Goal: Task Accomplishment & Management: Manage account settings

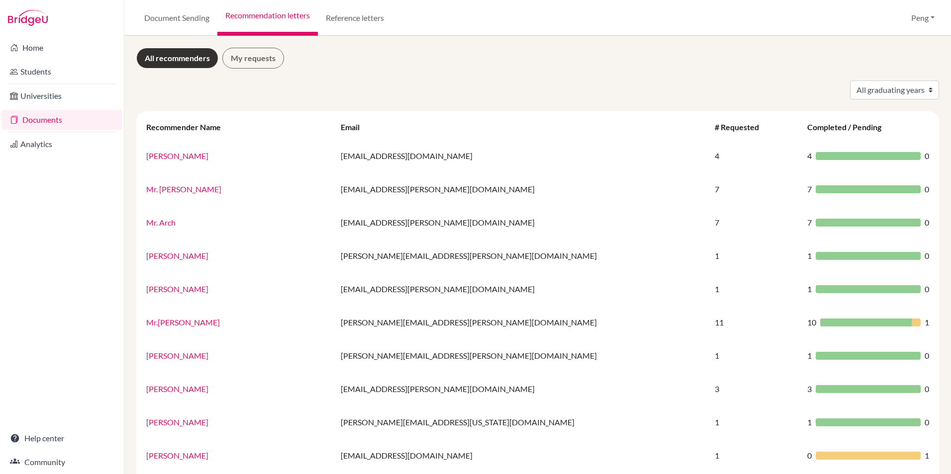
click at [45, 121] on link "Documents" at bounding box center [62, 120] width 120 height 20
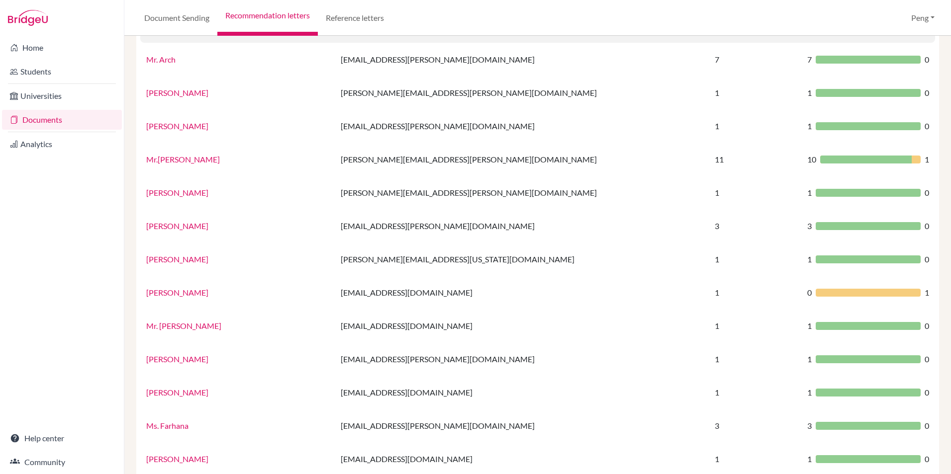
scroll to position [249, 0]
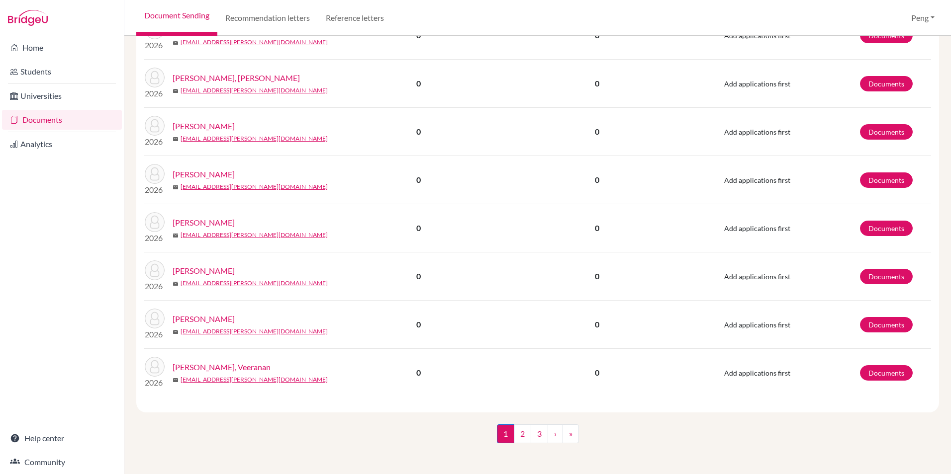
scroll to position [893, 0]
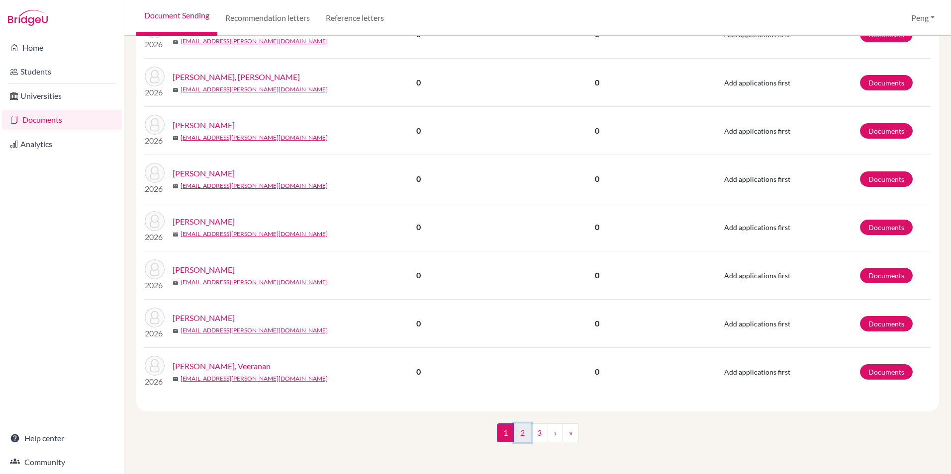
click at [523, 431] on link "2" at bounding box center [522, 433] width 17 height 19
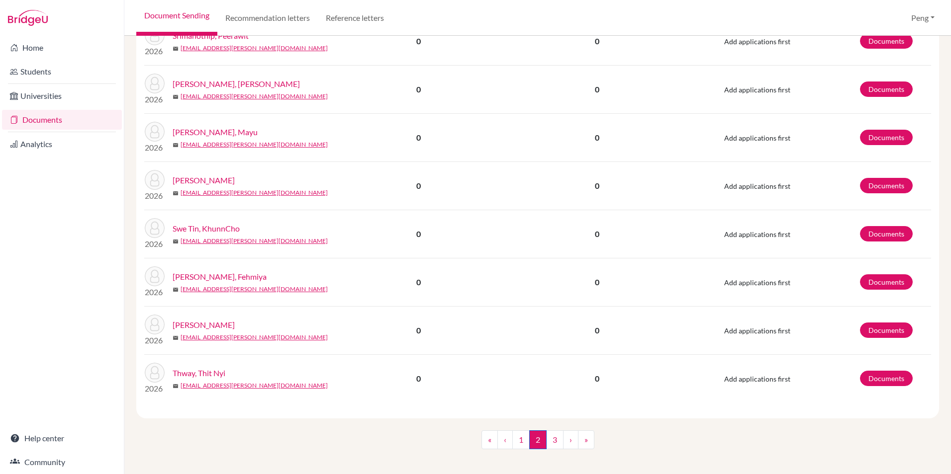
scroll to position [813, 0]
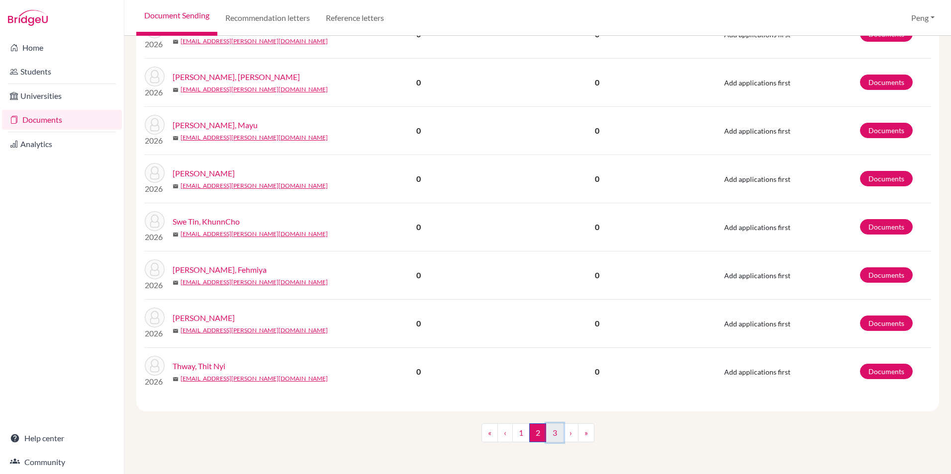
click at [551, 429] on link "3" at bounding box center [554, 433] width 17 height 19
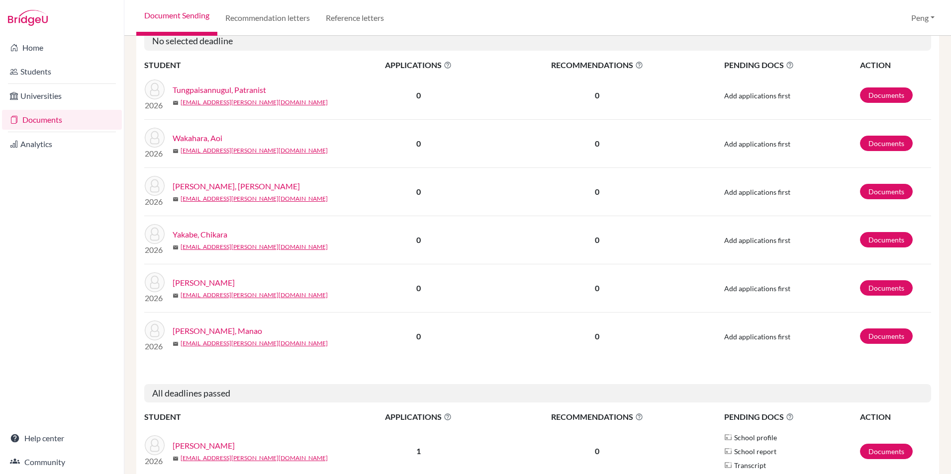
scroll to position [256, 0]
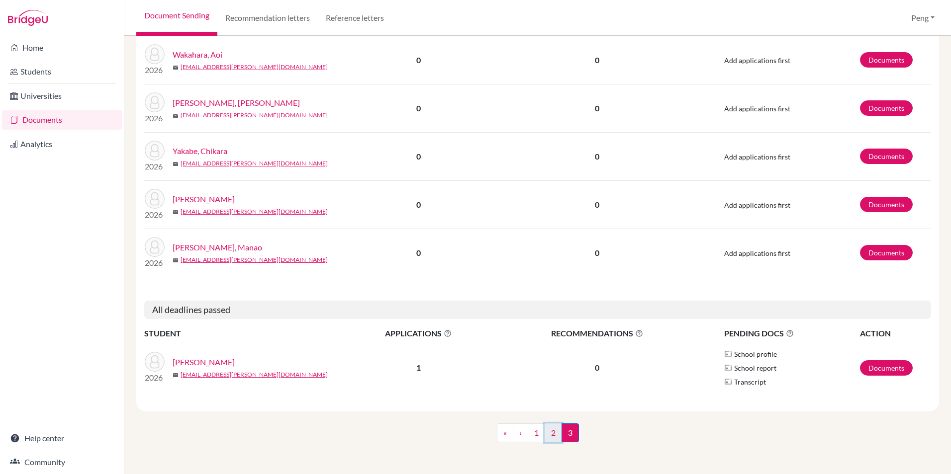
click at [548, 437] on link "2" at bounding box center [552, 433] width 17 height 19
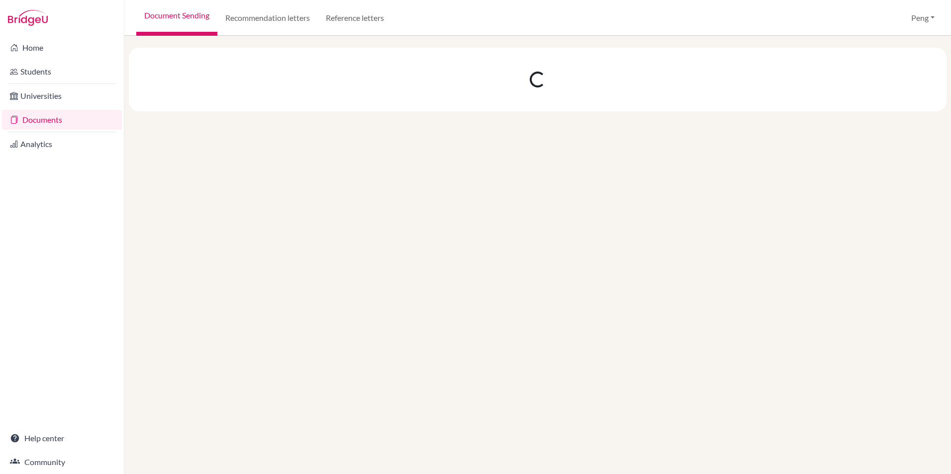
scroll to position [0, 0]
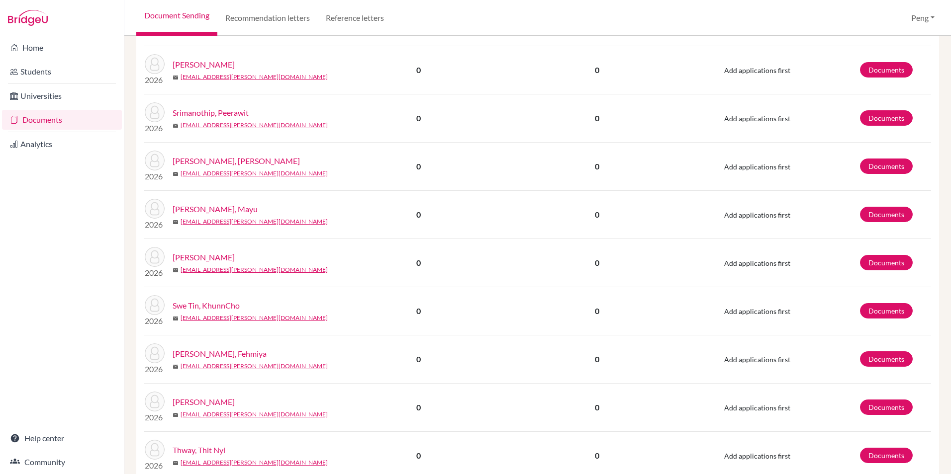
scroll to position [813, 0]
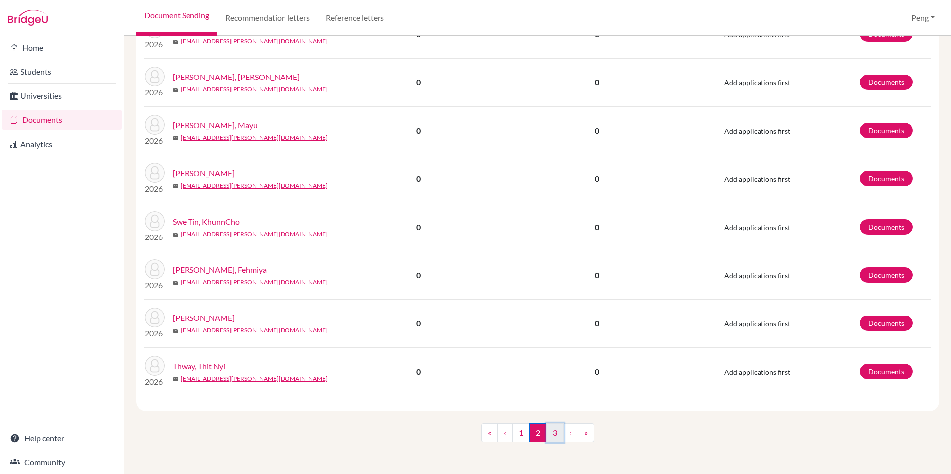
click at [553, 432] on link "3" at bounding box center [554, 433] width 17 height 19
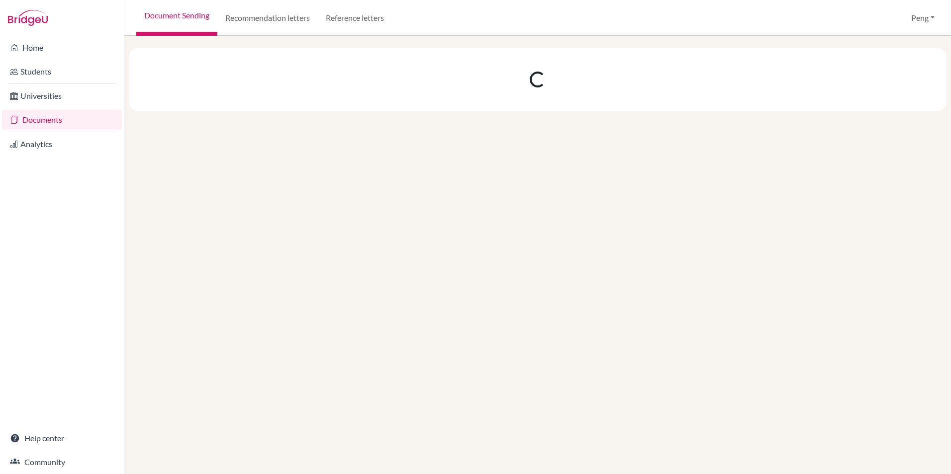
scroll to position [0, 0]
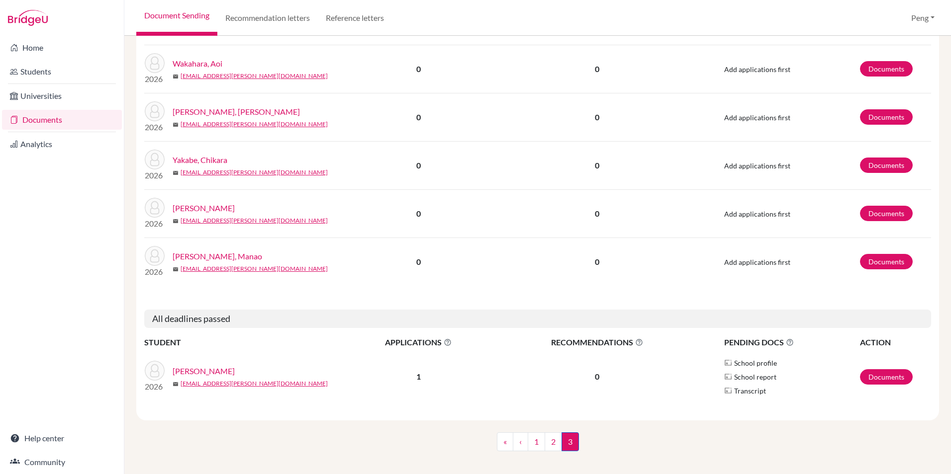
scroll to position [256, 0]
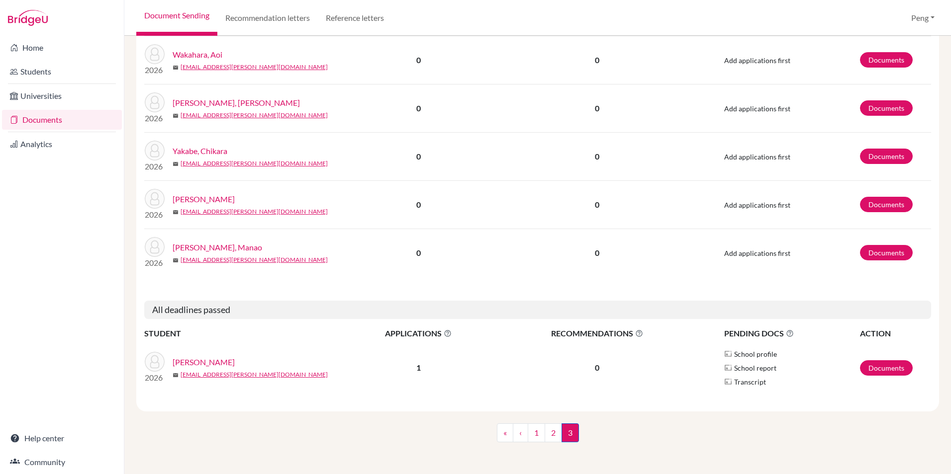
click at [208, 361] on link "[PERSON_NAME]" at bounding box center [204, 363] width 62 height 12
